Goal: Task Accomplishment & Management: Use online tool/utility

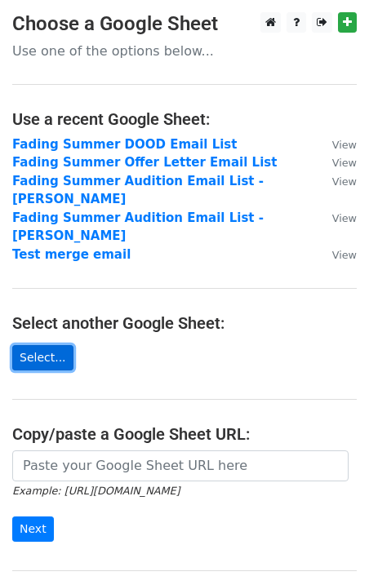
click at [51, 345] on link "Select..." at bounding box center [42, 357] width 61 height 25
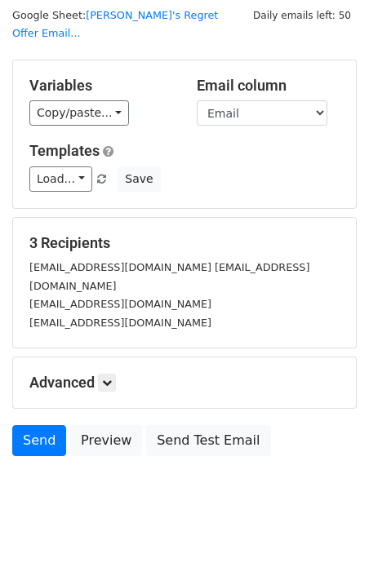
scroll to position [46, 0]
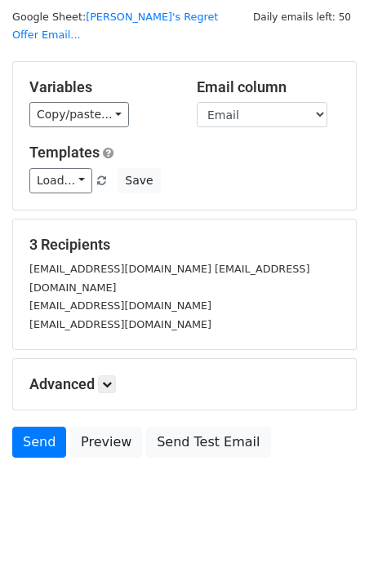
click at [121, 375] on h5 "Advanced" at bounding box center [184, 384] width 310 height 18
click at [116, 375] on link at bounding box center [107, 384] width 18 height 18
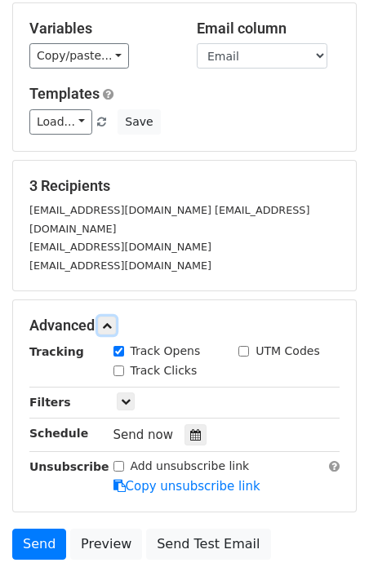
scroll to position [113, 0]
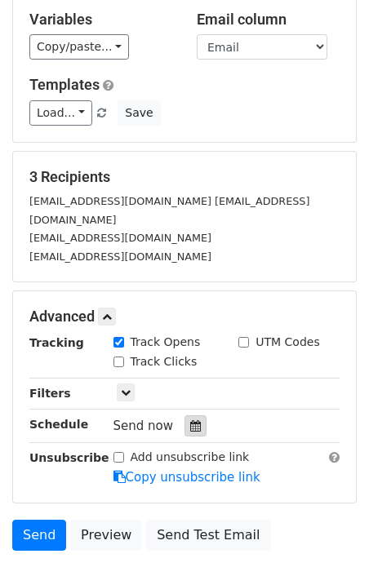
click at [192, 420] on icon at bounding box center [195, 425] width 11 height 11
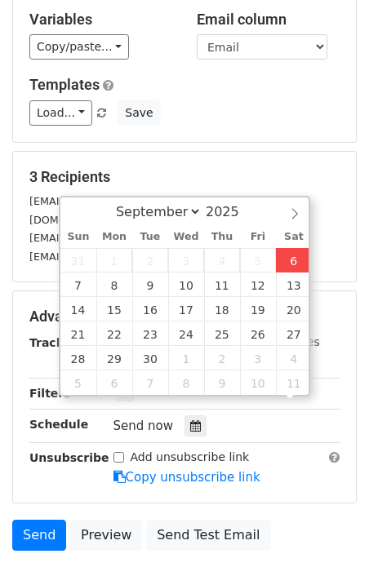
scroll to position [1, 0]
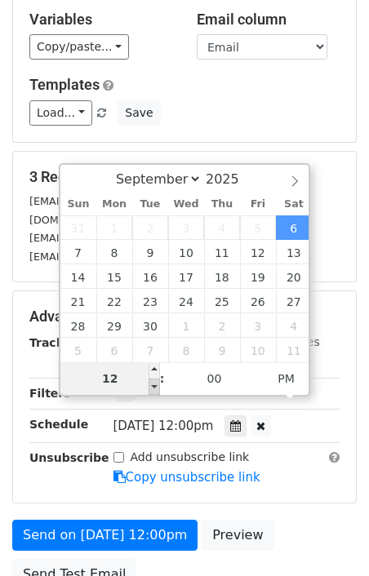
type input "[DATE] 11:00"
type input "11"
click at [156, 384] on span at bounding box center [153, 387] width 11 height 16
type input "[DATE] 10:00"
type input "10"
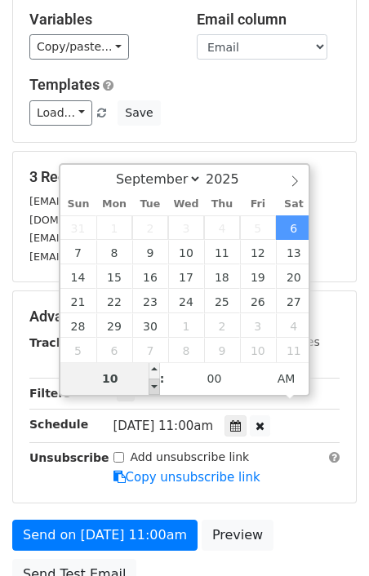
click at [156, 384] on span at bounding box center [153, 387] width 11 height 16
type input "[DATE] 09:00"
type input "09"
click at [156, 384] on span at bounding box center [153, 387] width 11 height 16
type input "[DATE] 08:00"
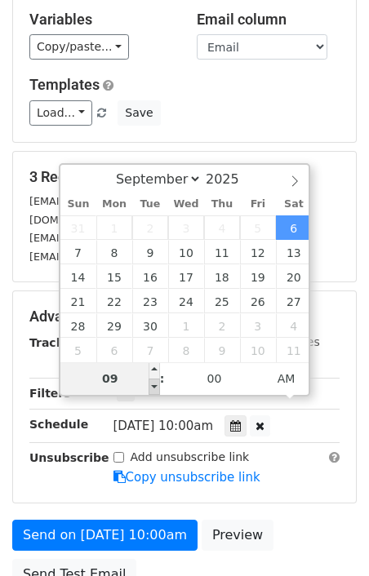
type input "08"
click at [156, 384] on span at bounding box center [153, 387] width 11 height 16
type input "[DATE] 07:00"
type input "07"
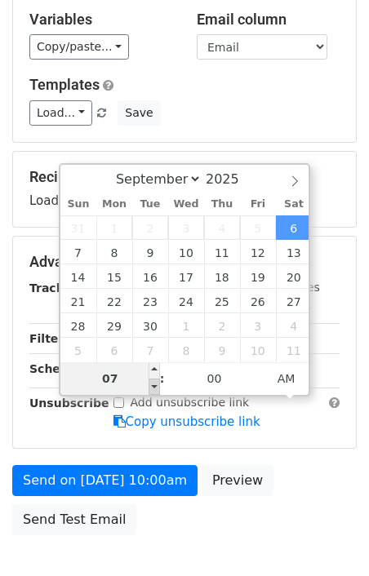
click at [156, 384] on span at bounding box center [153, 387] width 11 height 16
type input "[DATE] 06:11"
type input "06"
type input "11"
click at [156, 384] on span at bounding box center [153, 387] width 11 height 16
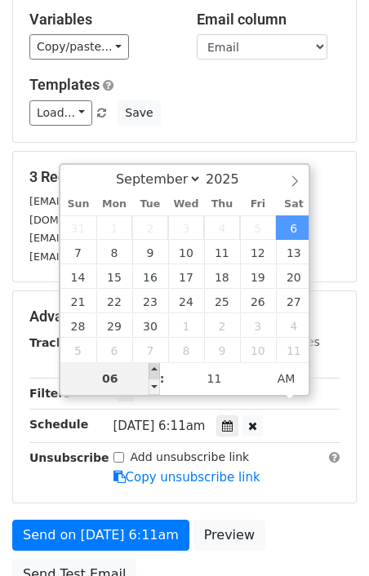
type input "[DATE] 07:11"
type input "07"
click at [150, 370] on span at bounding box center [153, 370] width 11 height 16
type input "[DATE] 08:11"
type input "08"
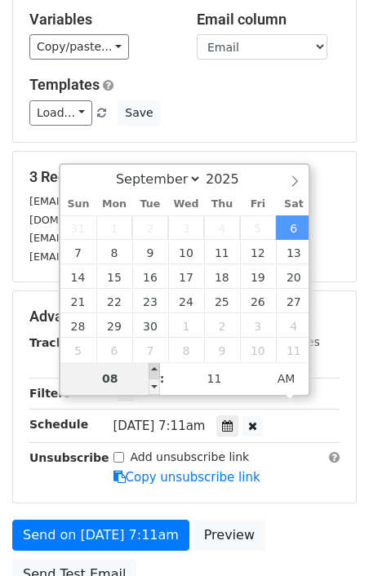
click at [150, 370] on span at bounding box center [153, 370] width 11 height 16
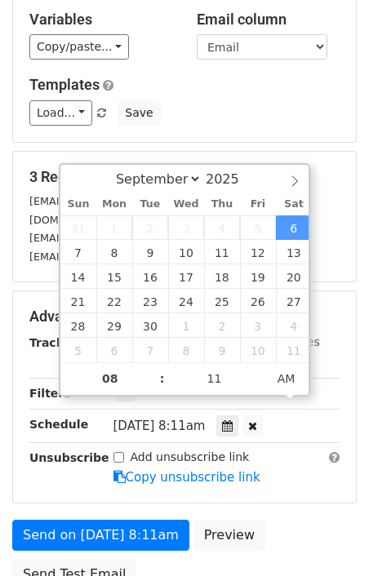
click at [283, 466] on div "Advanced Tracking Track Opens UTM Codes Track Clicks Filters Only include sprea…" at bounding box center [184, 396] width 343 height 211
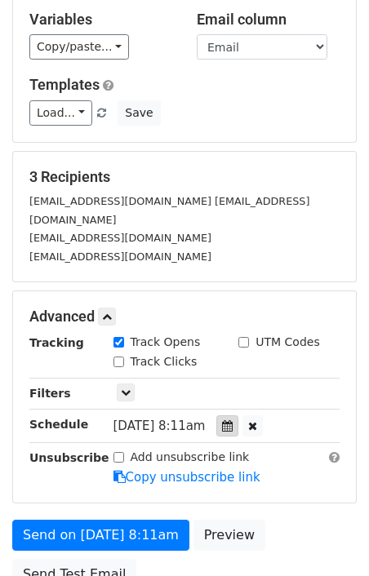
click at [232, 420] on icon at bounding box center [227, 425] width 11 height 11
click at [281, 449] on div "Add unsubscribe link Copy unsubscribe link" at bounding box center [226, 468] width 251 height 38
click at [74, 100] on link "Load..." at bounding box center [60, 112] width 63 height 25
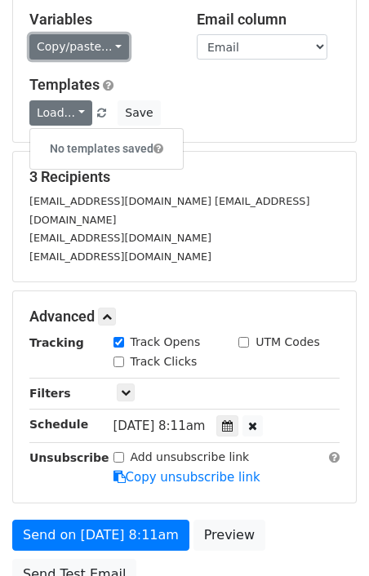
click at [104, 34] on link "Copy/paste..." at bounding box center [79, 46] width 100 height 25
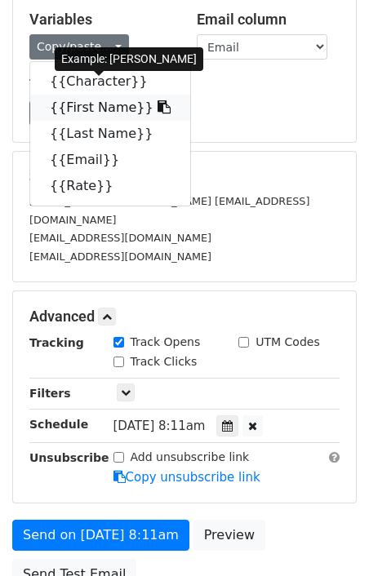
click at [126, 95] on link "{{First Name}}" at bounding box center [110, 108] width 160 height 26
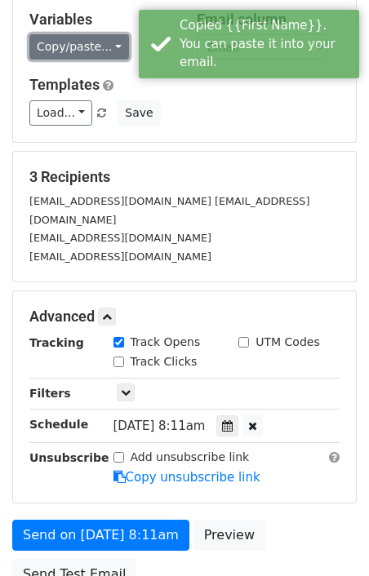
click at [89, 34] on link "Copy/paste..." at bounding box center [79, 46] width 100 height 25
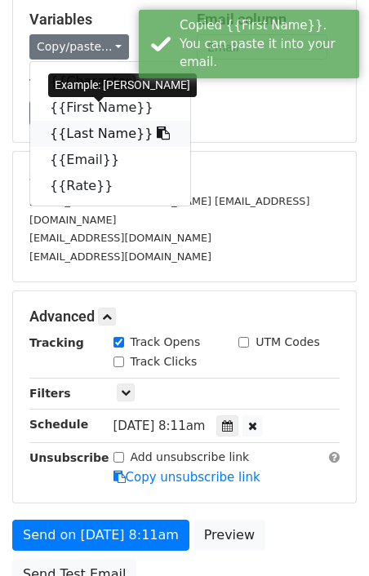
click at [102, 121] on link "{{Last Name}}" at bounding box center [110, 134] width 160 height 26
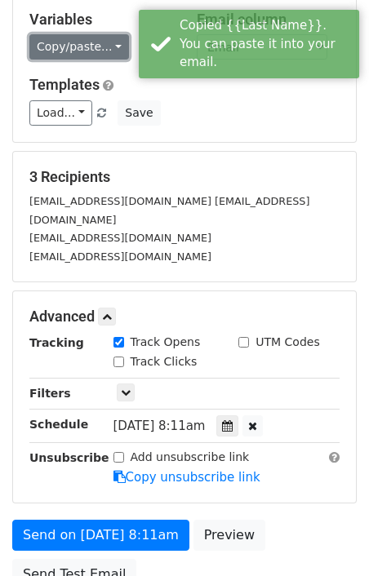
click at [92, 34] on link "Copy/paste..." at bounding box center [79, 46] width 100 height 25
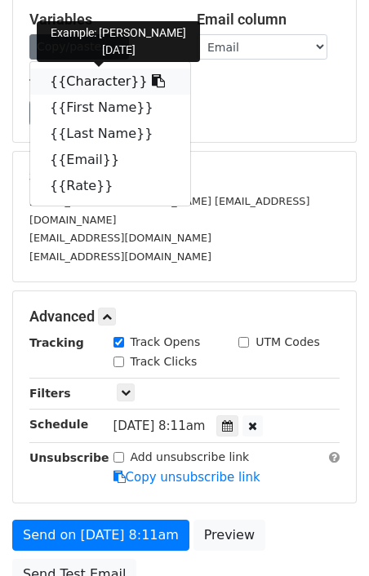
click at [148, 69] on link "{{Character}}" at bounding box center [110, 82] width 160 height 26
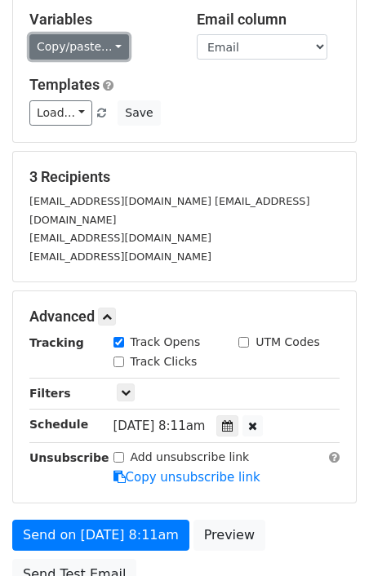
click at [96, 34] on link "Copy/paste..." at bounding box center [79, 46] width 100 height 25
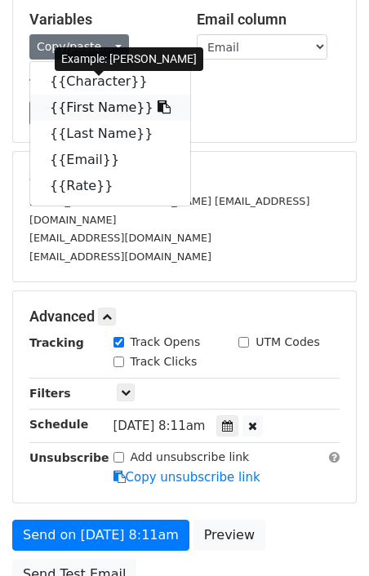
click at [114, 95] on link "{{First Name}}" at bounding box center [110, 108] width 160 height 26
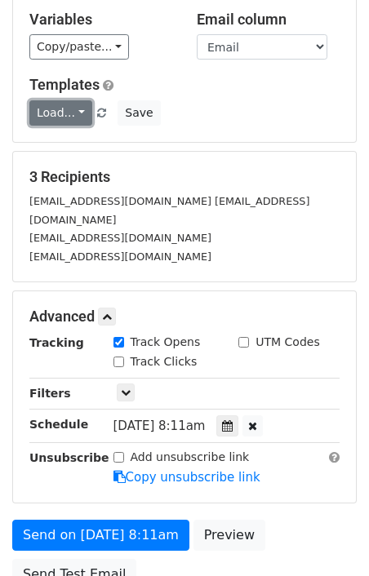
click at [80, 100] on link "Load..." at bounding box center [60, 112] width 63 height 25
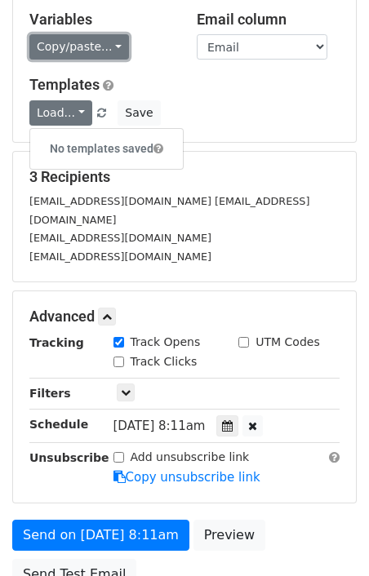
click at [107, 34] on link "Copy/paste..." at bounding box center [79, 46] width 100 height 25
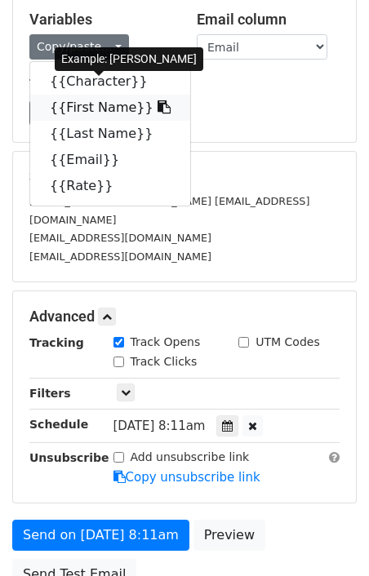
click at [131, 95] on link "{{First Name}}" at bounding box center [110, 108] width 160 height 26
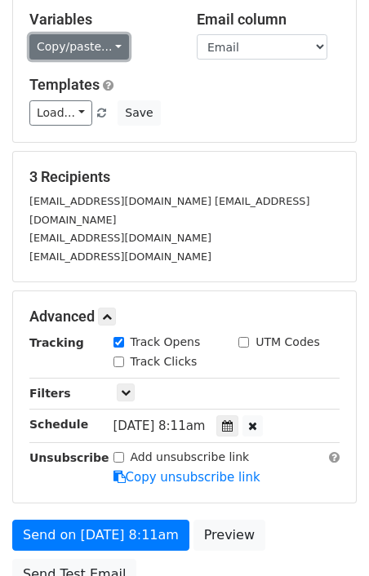
click at [98, 34] on link "Copy/paste..." at bounding box center [79, 46] width 100 height 25
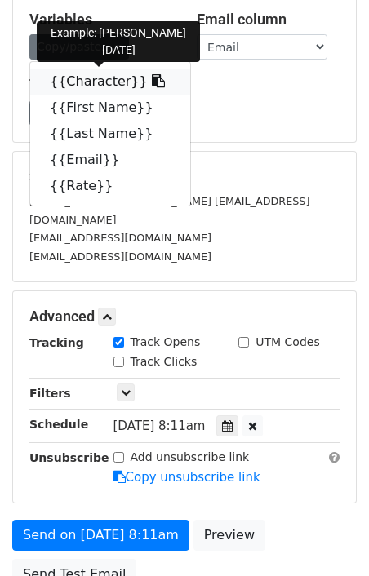
click at [152, 74] on icon at bounding box center [158, 80] width 13 height 13
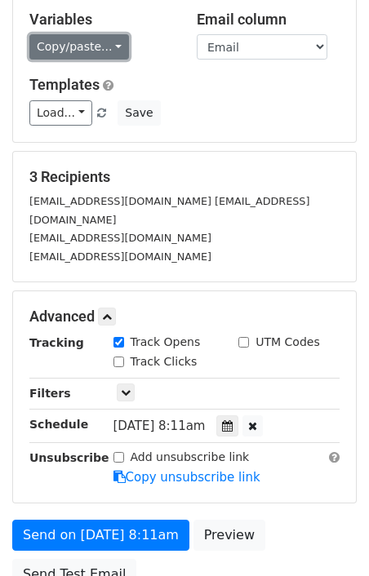
click at [77, 34] on link "Copy/paste..." at bounding box center [79, 46] width 100 height 25
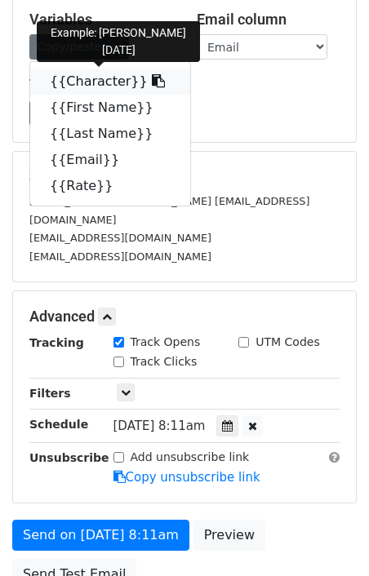
click at [118, 69] on link "{{Character}}" at bounding box center [110, 82] width 160 height 26
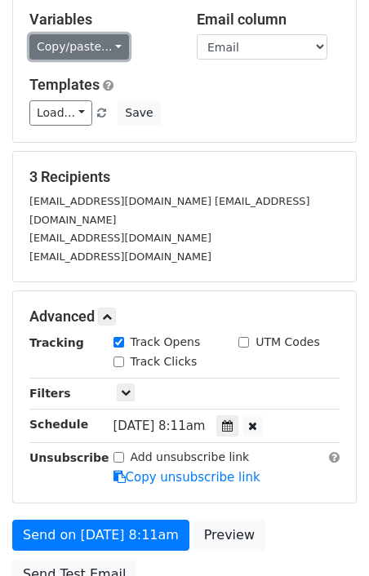
click at [89, 34] on link "Copy/paste..." at bounding box center [79, 46] width 100 height 25
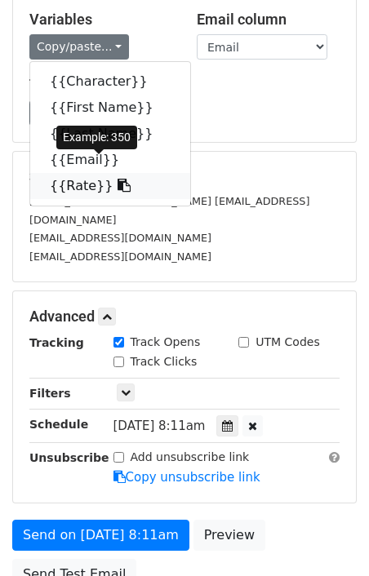
click at [81, 173] on link "{{Rate}}" at bounding box center [110, 186] width 160 height 26
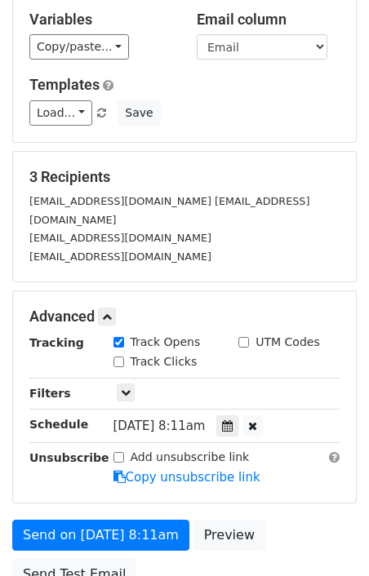
scroll to position [246, 0]
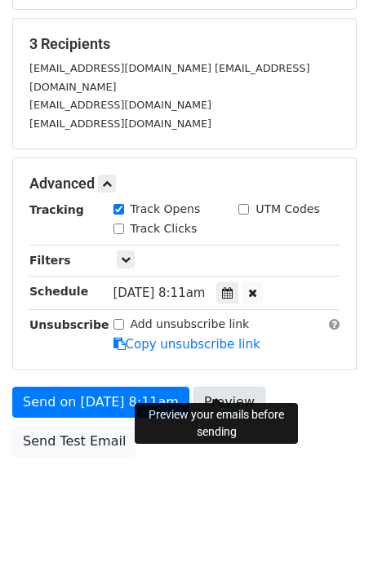
click at [225, 387] on link "Preview" at bounding box center [229, 402] width 72 height 31
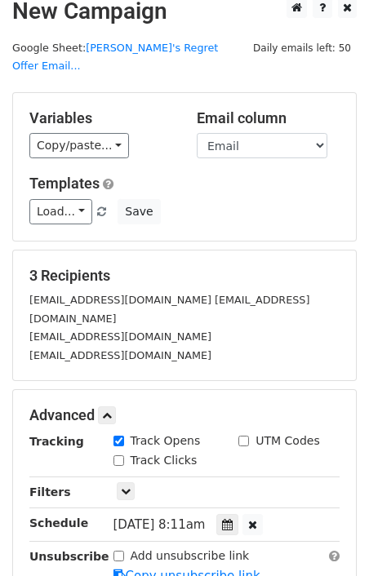
scroll to position [0, 0]
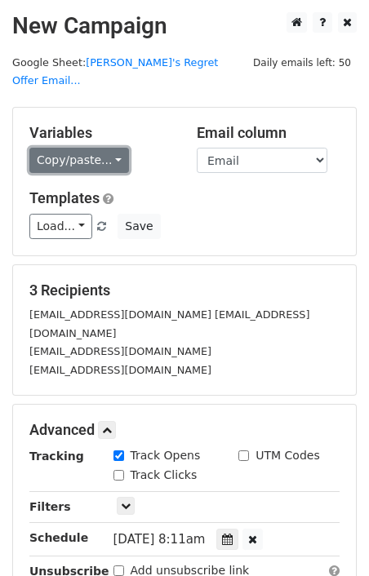
click at [106, 148] on link "Copy/paste..." at bounding box center [79, 160] width 100 height 25
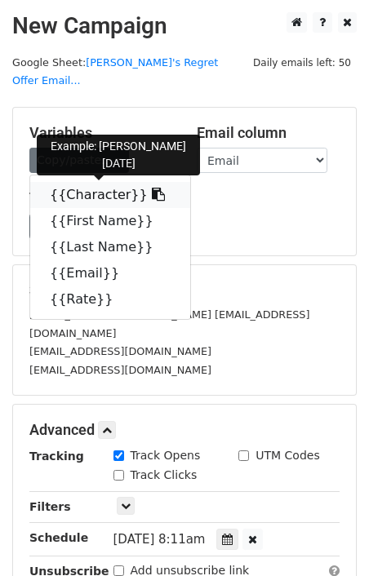
click at [109, 182] on link "{{Character}}" at bounding box center [110, 195] width 160 height 26
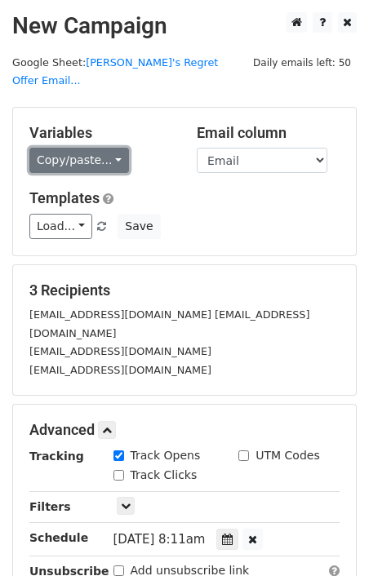
click at [96, 148] on link "Copy/paste..." at bounding box center [79, 160] width 100 height 25
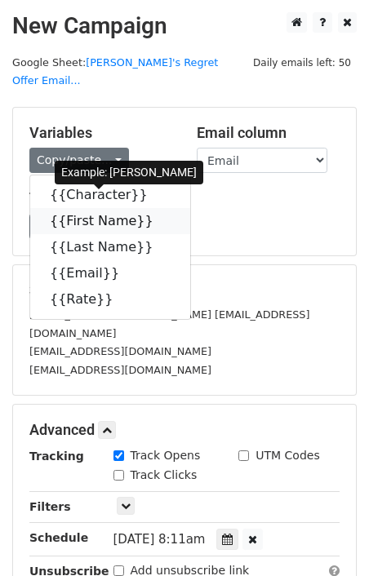
click at [113, 214] on link "{{First Name}}" at bounding box center [110, 221] width 160 height 26
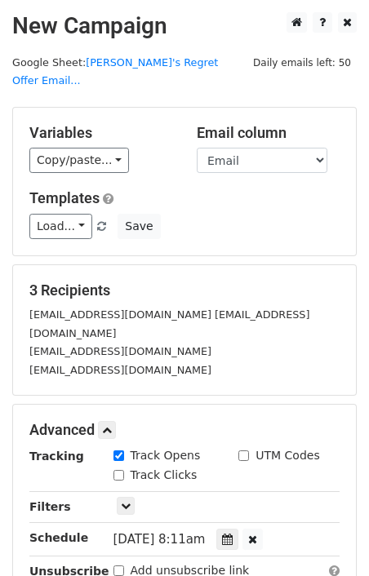
scroll to position [246, 0]
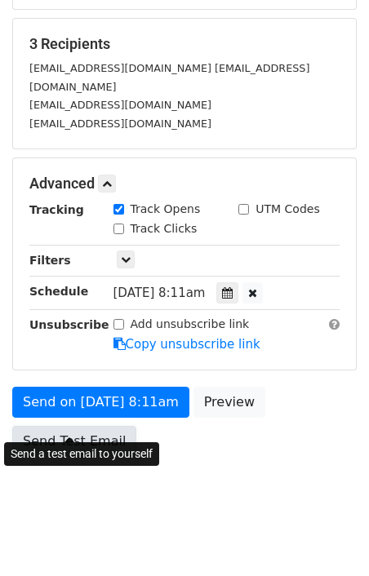
click at [99, 426] on link "Send Test Email" at bounding box center [74, 441] width 124 height 31
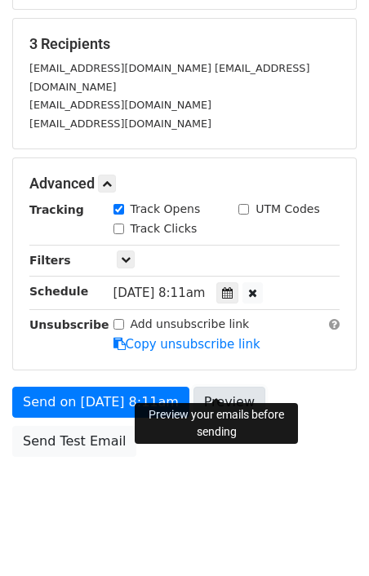
click at [215, 387] on link "Preview" at bounding box center [229, 402] width 72 height 31
click at [209, 393] on link "Preview" at bounding box center [229, 402] width 72 height 31
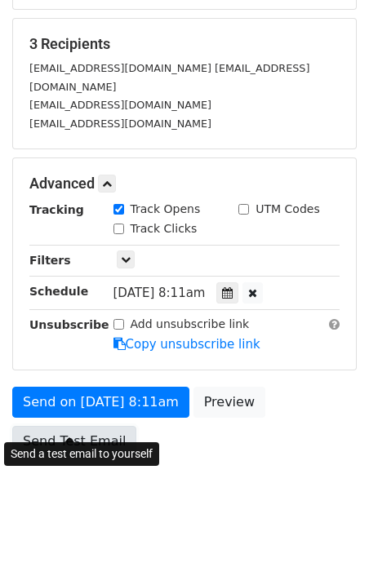
click at [86, 429] on link "Send Test Email" at bounding box center [74, 441] width 124 height 31
click at [76, 428] on link "Send Test Email" at bounding box center [74, 441] width 124 height 31
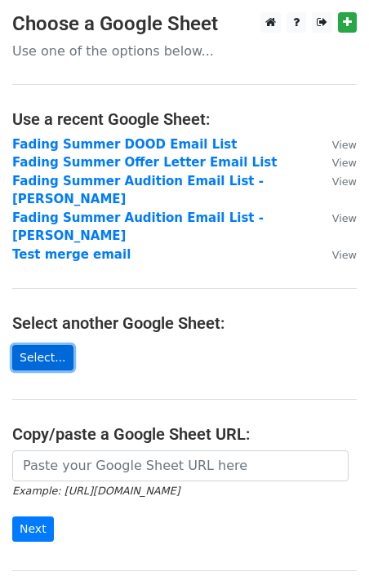
click at [31, 345] on link "Select..." at bounding box center [42, 357] width 61 height 25
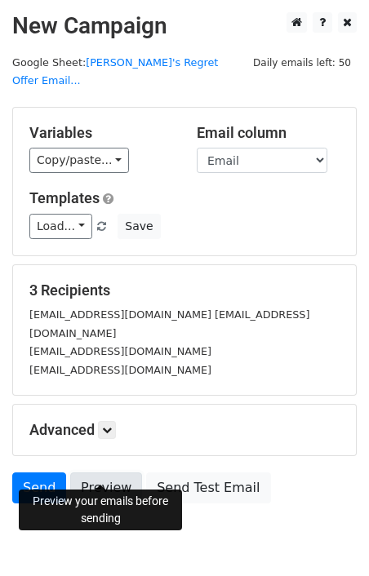
click at [129, 475] on link "Preview" at bounding box center [106, 487] width 72 height 31
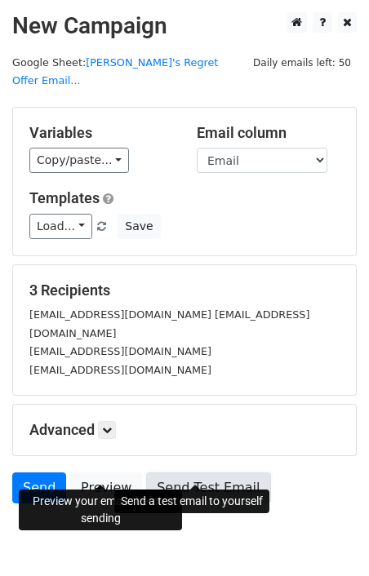
click at [197, 483] on link "Send Test Email" at bounding box center [208, 487] width 124 height 31
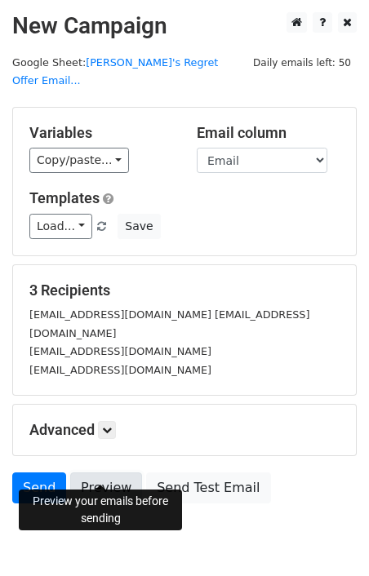
click at [100, 472] on link "Preview" at bounding box center [106, 487] width 72 height 31
click at [126, 474] on link "Preview" at bounding box center [106, 487] width 72 height 31
click at [87, 472] on link "Preview" at bounding box center [106, 487] width 72 height 31
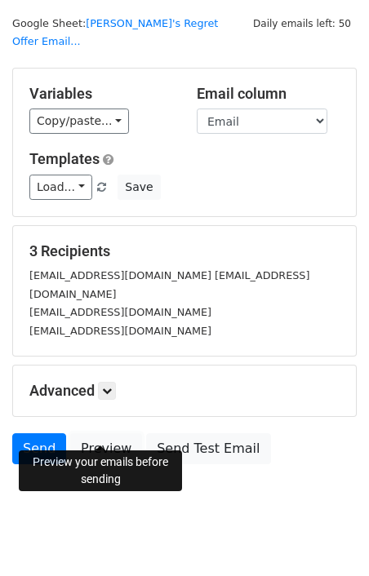
scroll to position [47, 0]
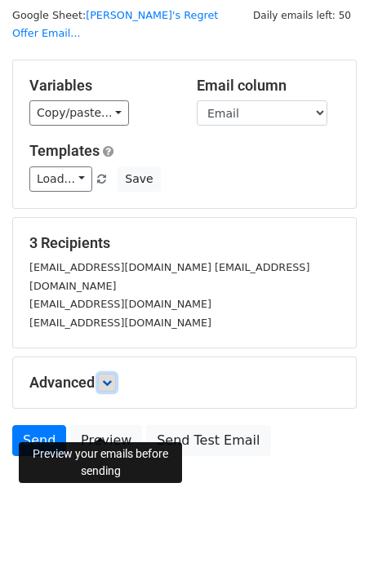
click at [112, 378] on icon at bounding box center [107, 383] width 10 height 10
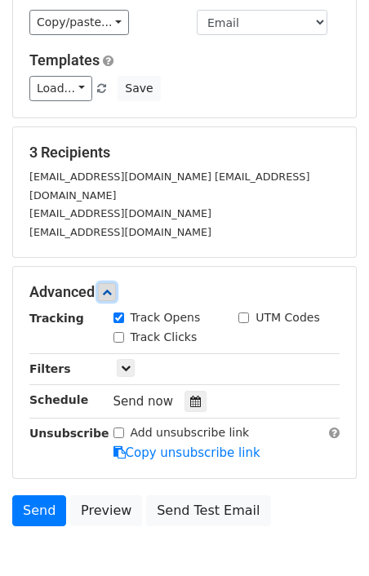
scroll to position [0, 0]
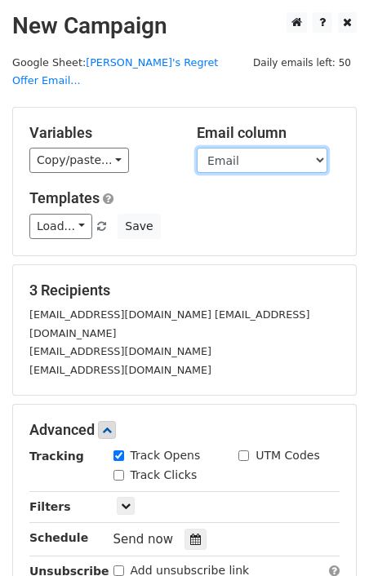
click at [263, 148] on select "Character First Name Last Name Email Rate" at bounding box center [262, 160] width 131 height 25
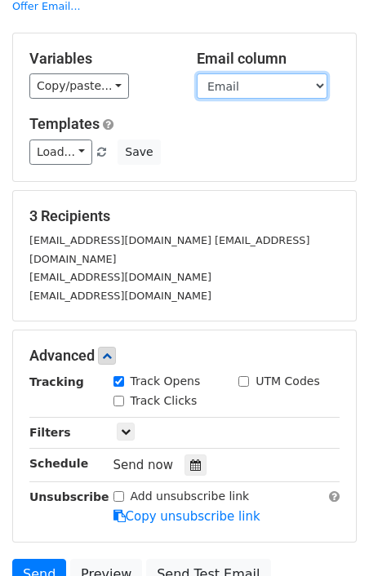
scroll to position [207, 0]
